Goal: Information Seeking & Learning: Learn about a topic

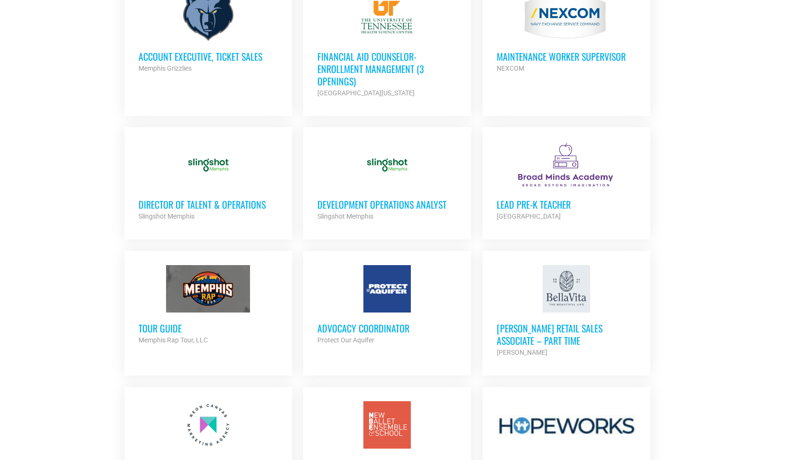
scroll to position [601, 0]
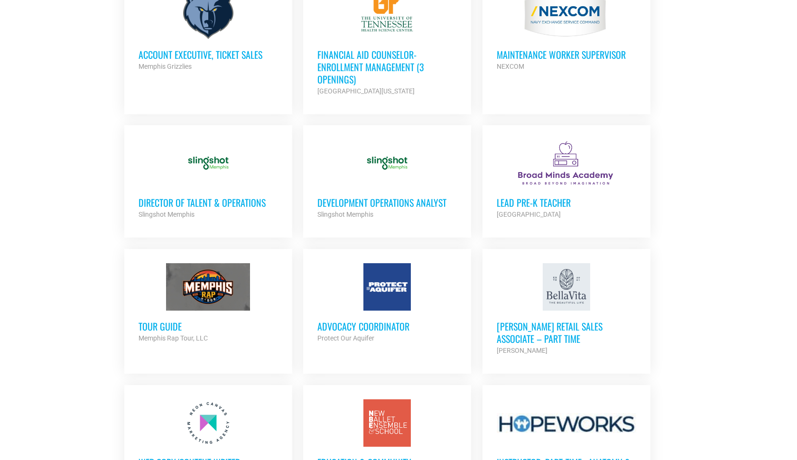
click at [197, 205] on h3 "Director of Talent & Operations" at bounding box center [208, 202] width 139 height 12
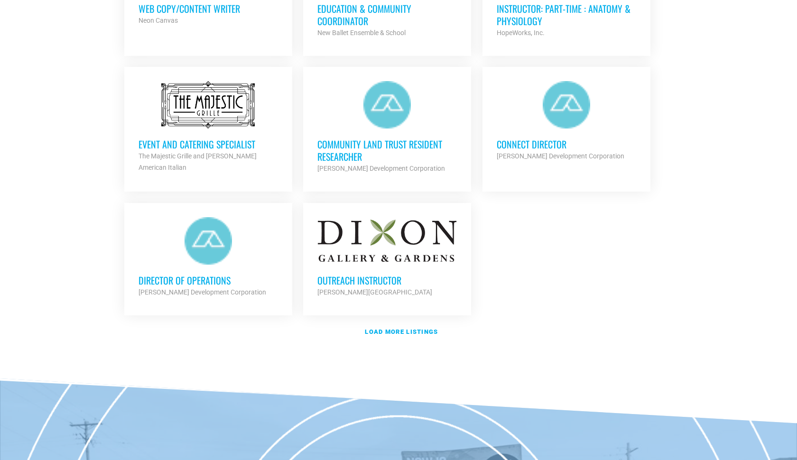
scroll to position [1055, 0]
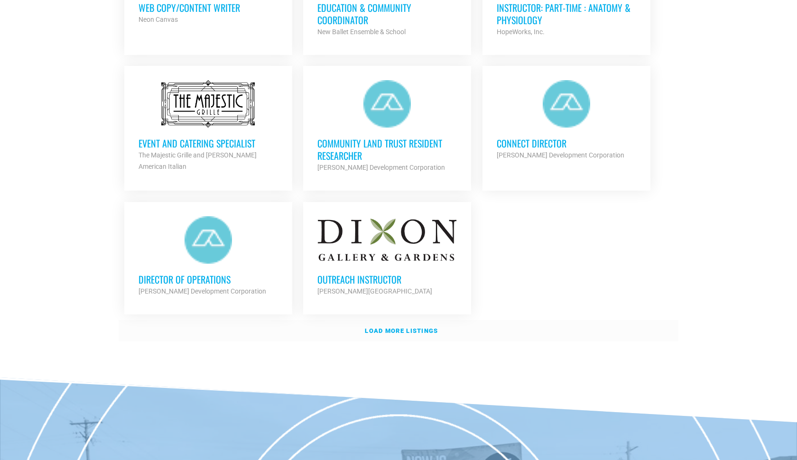
click at [415, 327] on strong "Load more listings" at bounding box center [401, 330] width 73 height 7
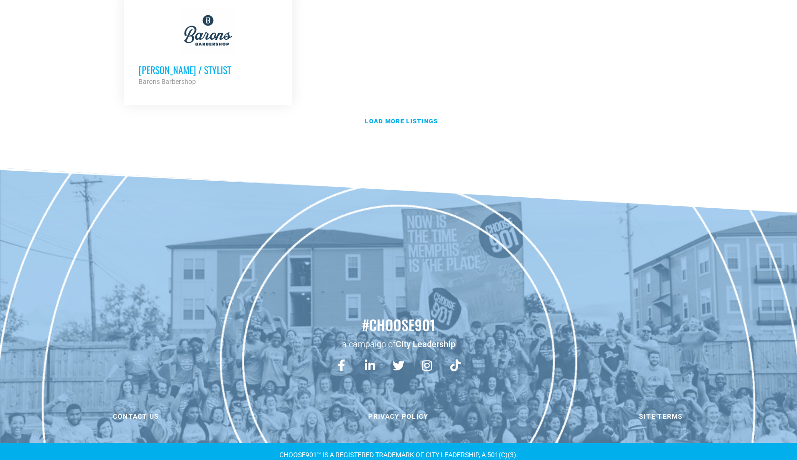
scroll to position [2227, 0]
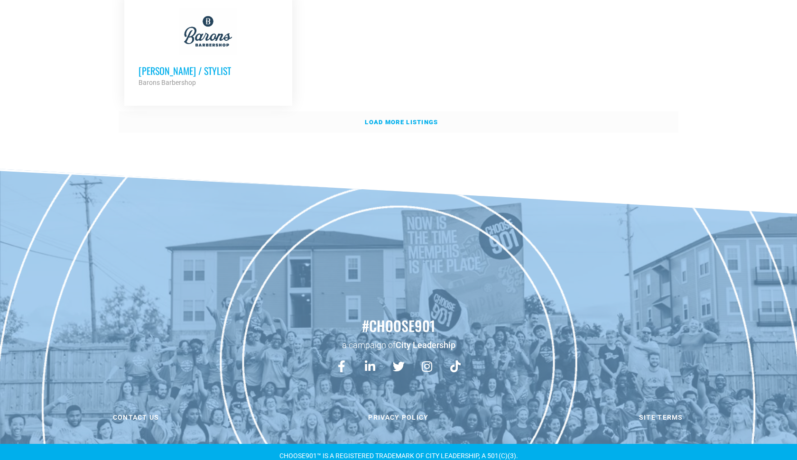
click at [402, 119] on strong "Load more listings" at bounding box center [401, 122] width 73 height 7
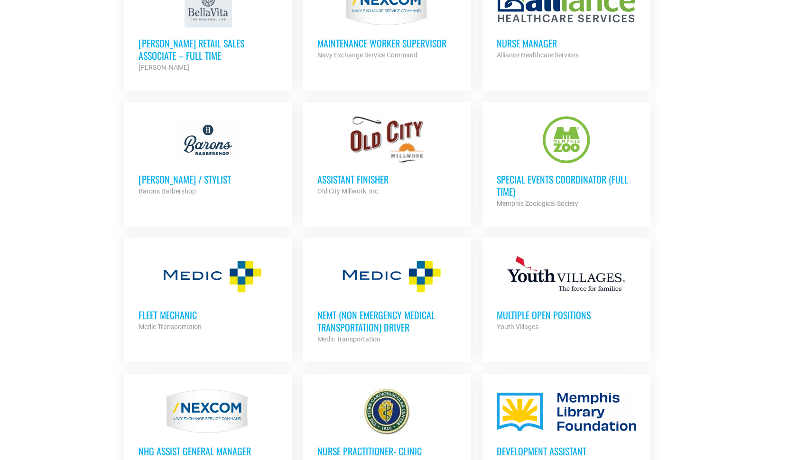
scroll to position [2118, 0]
click at [518, 180] on h3 "Special Events Coordinator (Full Time)" at bounding box center [566, 186] width 139 height 25
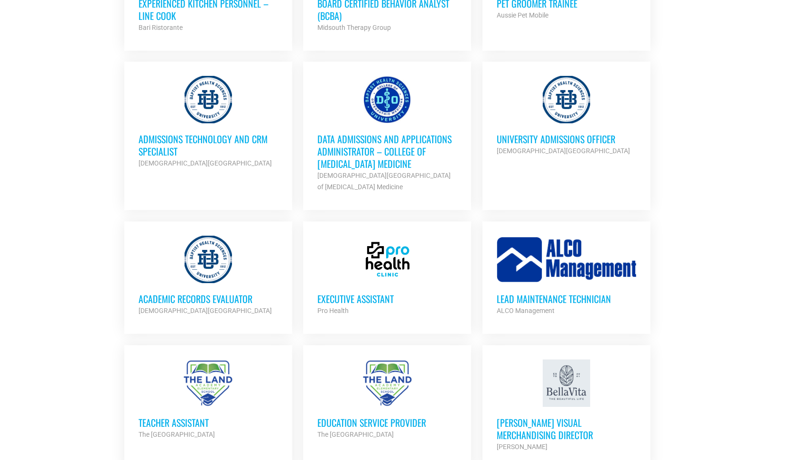
scroll to position [1601, 0]
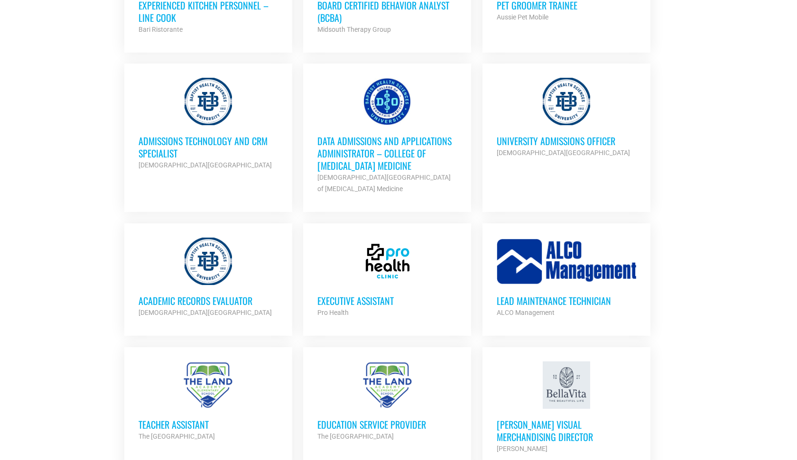
click at [240, 295] on h3 "Academic Records Evaluator" at bounding box center [208, 301] width 139 height 12
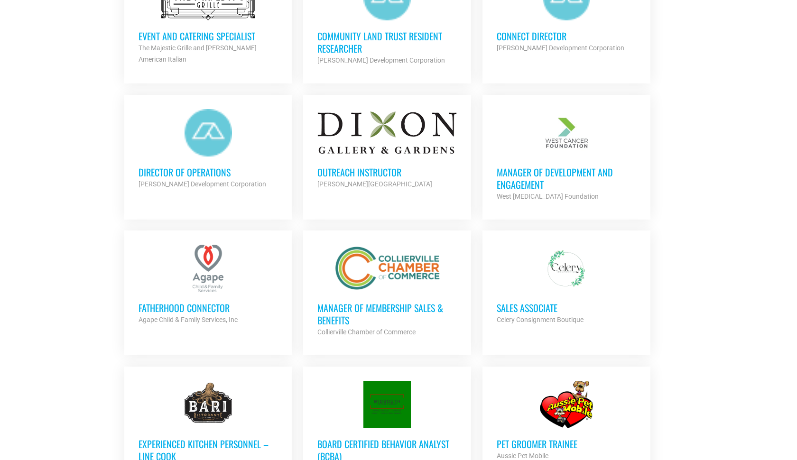
scroll to position [1161, 0]
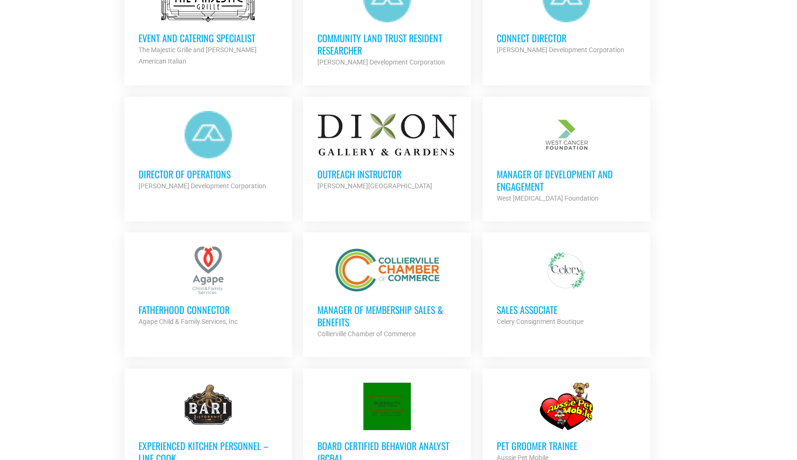
click at [495, 174] on link "Manager of Development and Engagement West Cancer Foundation Partner Org Full T…" at bounding box center [566, 157] width 168 height 121
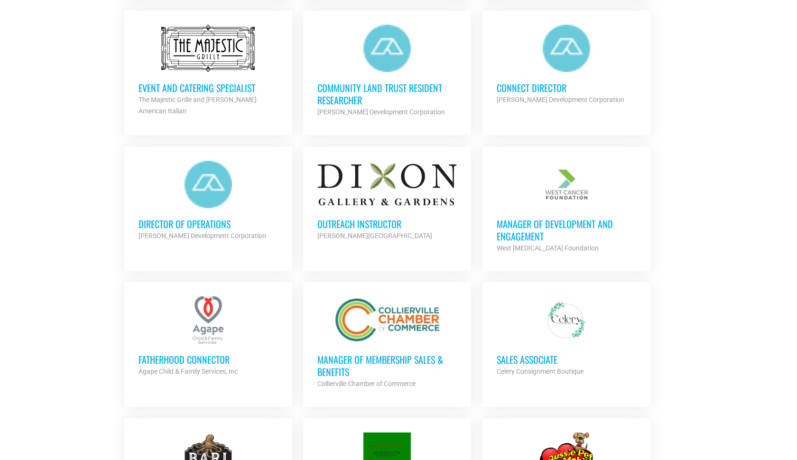
scroll to position [1110, 0]
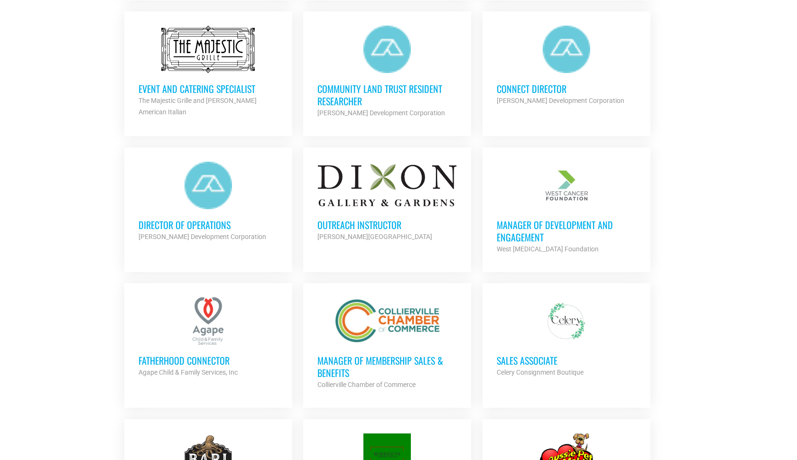
click at [205, 225] on h3 "Director of Operations" at bounding box center [208, 225] width 139 height 12
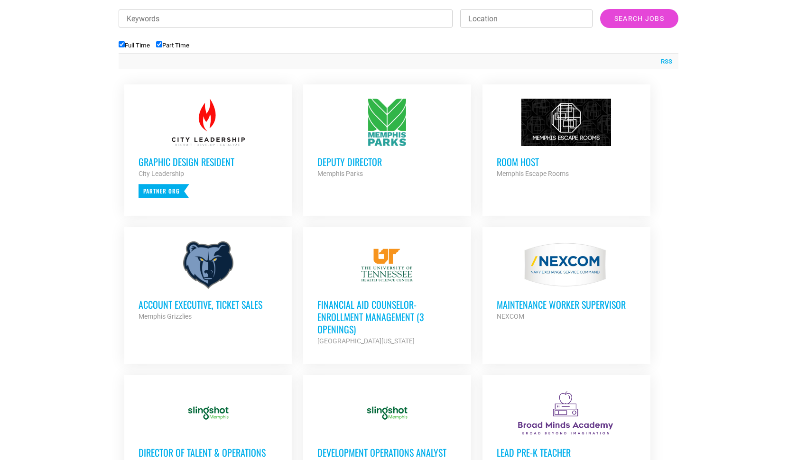
scroll to position [349, 0]
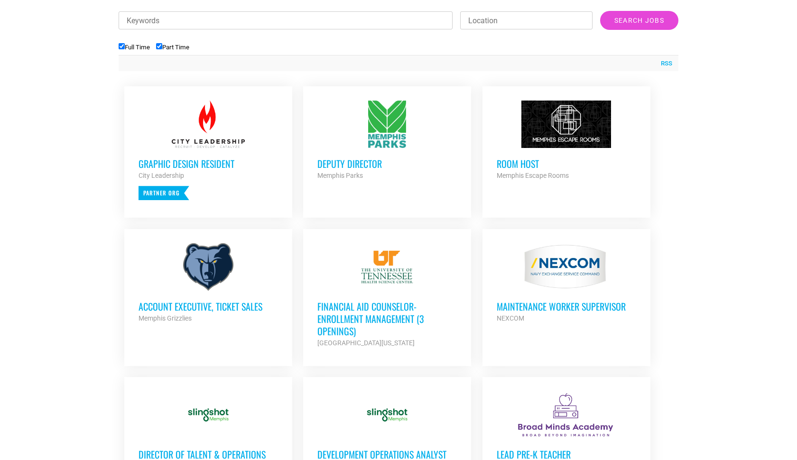
click at [329, 163] on h3 "Deputy Director" at bounding box center [386, 163] width 139 height 12
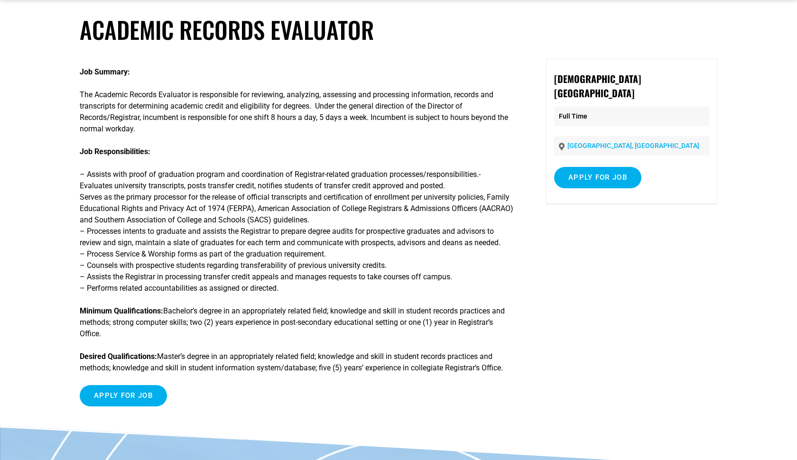
scroll to position [48, 0]
